Goal: Complete application form

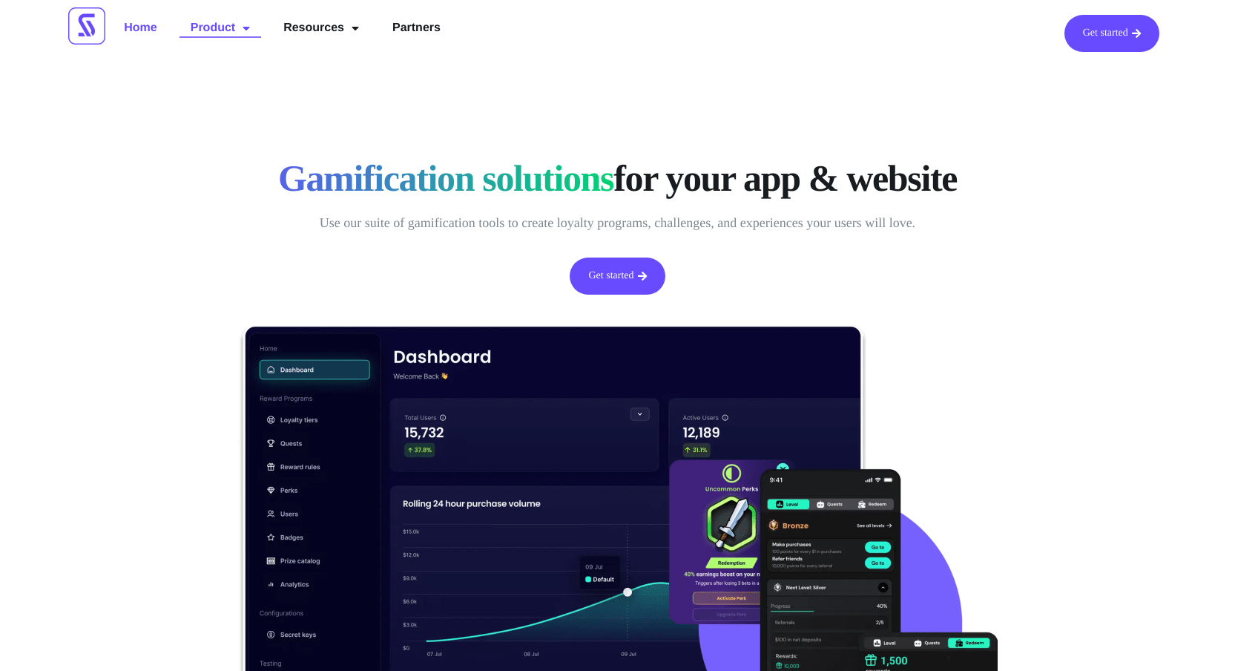
click at [216, 19] on link "Product" at bounding box center [221, 28] width 82 height 27
click at [246, 19] on span "Menu" at bounding box center [242, 28] width 15 height 27
click at [630, 272] on link "Get started" at bounding box center [617, 275] width 95 height 37
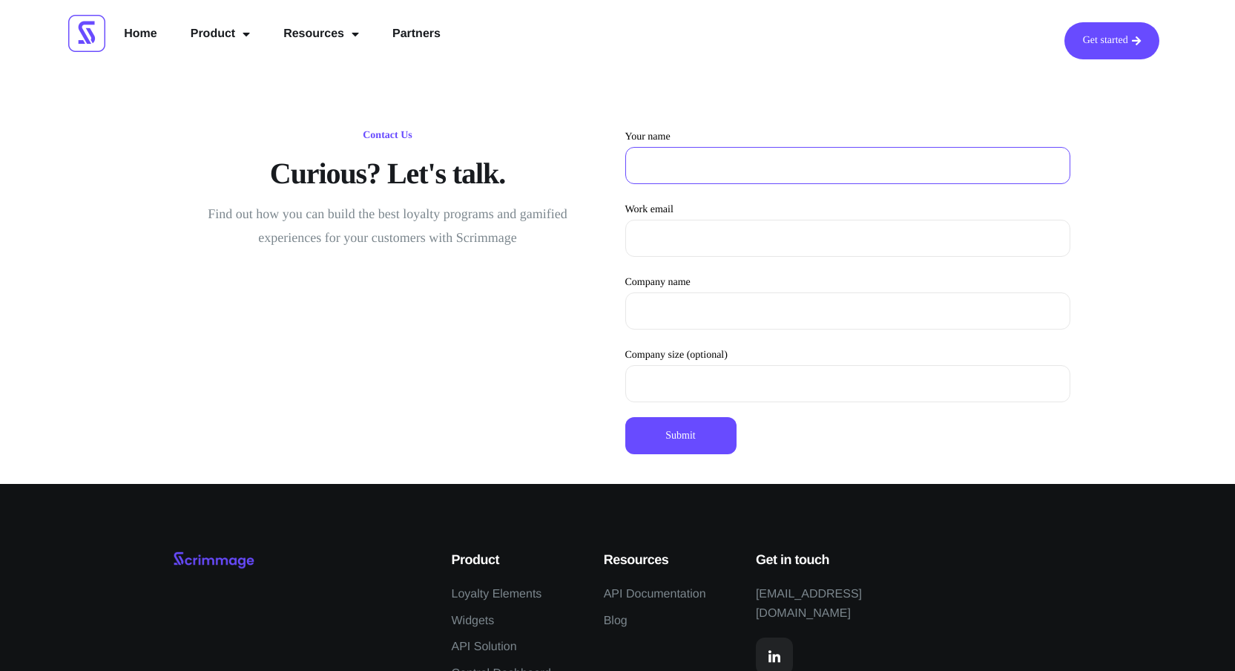
click at [680, 177] on input "Your name" at bounding box center [847, 165] width 445 height 37
type input "Rich"
type input "[EMAIL_ADDRESS][DOMAIN_NAME]"
type input "Payday Fantasy"
click at [668, 432] on input "Submit" at bounding box center [680, 435] width 111 height 37
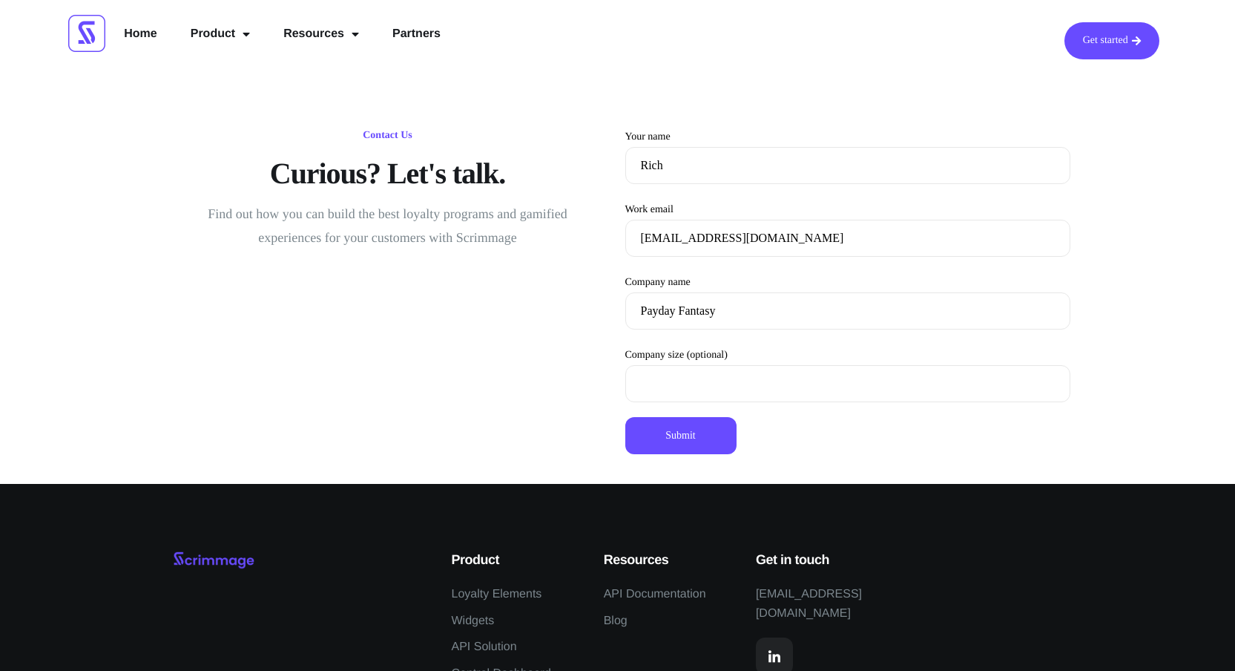
click at [687, 421] on input "Submit" at bounding box center [680, 435] width 111 height 37
click at [688, 447] on input "Submit" at bounding box center [680, 435] width 111 height 37
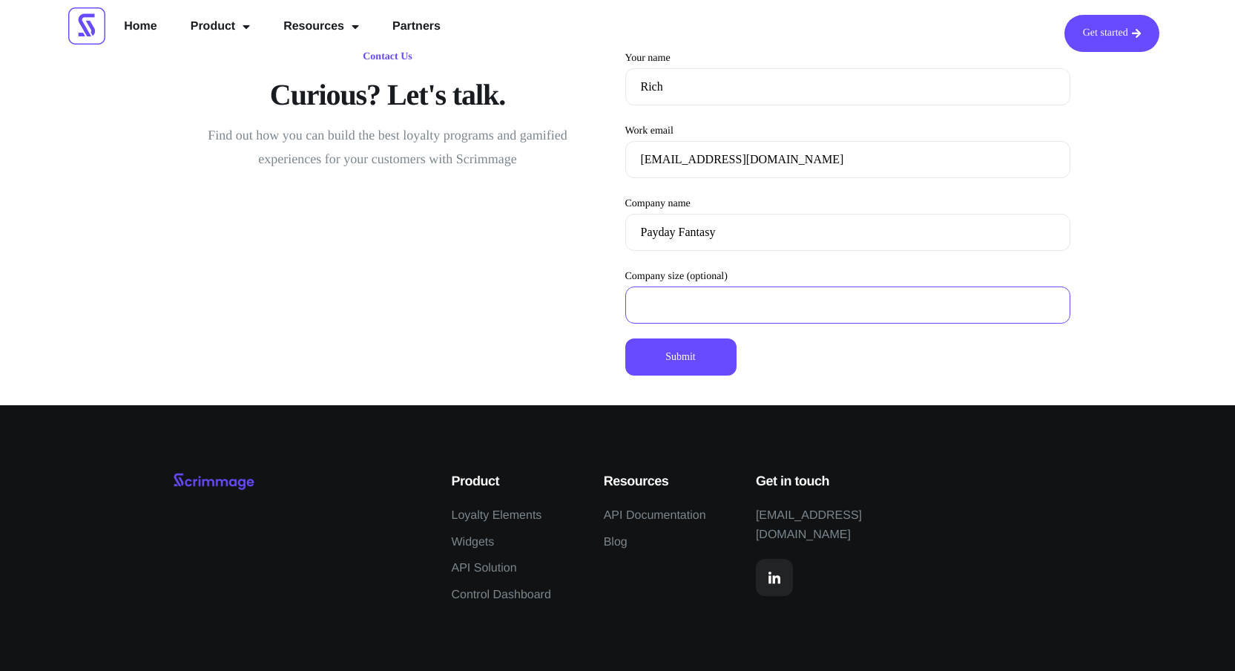
click at [688, 315] on input "Company size (optional)" at bounding box center [847, 304] width 445 height 37
type input "1"
click at [685, 358] on input "Submit" at bounding box center [680, 356] width 111 height 37
